Goal: Find specific page/section: Find specific page/section

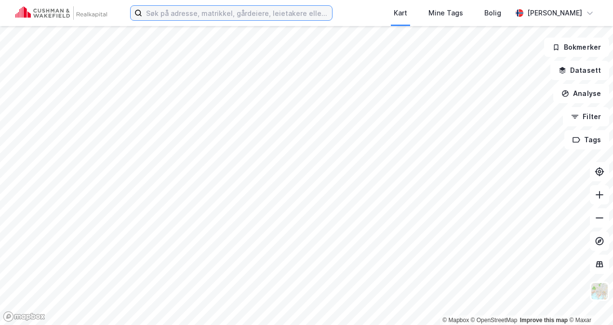
click at [223, 14] on input at bounding box center [237, 13] width 190 height 14
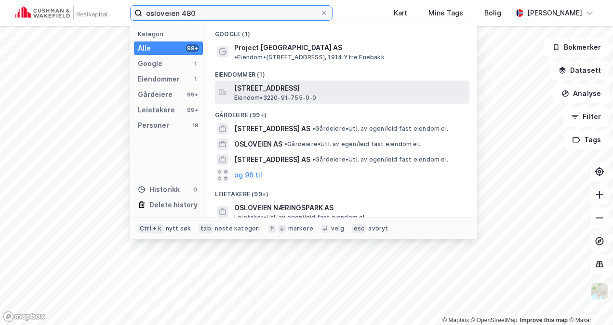
type input "osloveien 480"
click at [293, 82] on span "[STREET_ADDRESS]" at bounding box center [349, 88] width 231 height 12
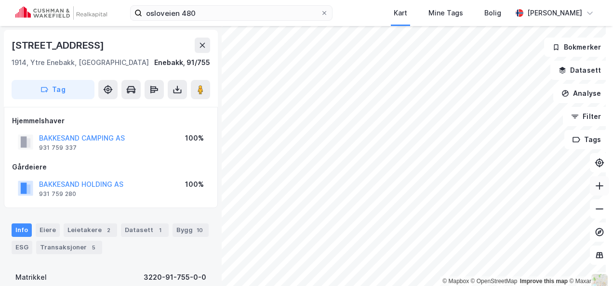
click at [599, 187] on icon at bounding box center [599, 186] width 1 height 8
click at [594, 203] on button at bounding box center [599, 208] width 19 height 19
click at [597, 185] on button at bounding box center [599, 185] width 19 height 19
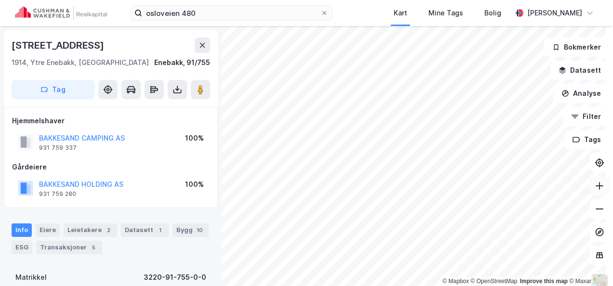
click at [594, 188] on icon at bounding box center [599, 186] width 10 height 10
click at [594, 204] on icon at bounding box center [599, 209] width 10 height 10
click at [205, 41] on icon at bounding box center [202, 45] width 8 height 8
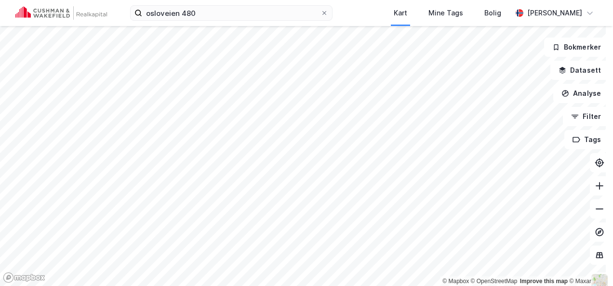
click at [277, 286] on html "osloveien 480 Kart Mine Tags Bolig [PERSON_NAME] © Mapbox © OpenStreetMap Impro…" at bounding box center [306, 143] width 613 height 286
click at [324, 11] on div "osloveien 480 Kart Mine Tags Bolig [PERSON_NAME] © Mapbox © OpenStreetMap Impro…" at bounding box center [306, 143] width 613 height 286
